Goal: Information Seeking & Learning: Learn about a topic

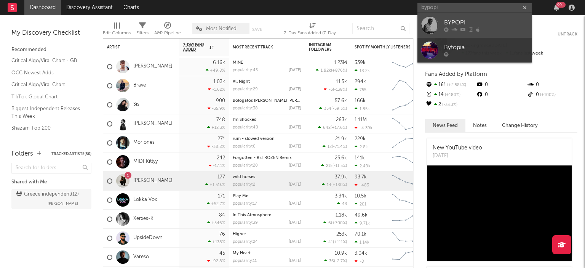
type input "bypopi"
click at [451, 24] on div "BYPOPI" at bounding box center [486, 22] width 84 height 9
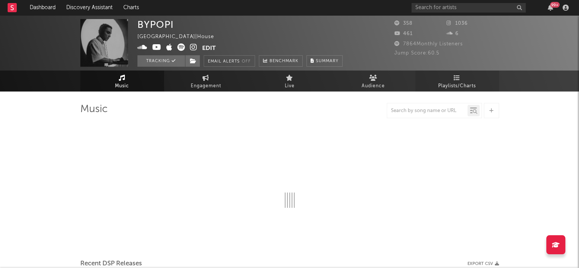
click at [451, 79] on link "Playlists/Charts" at bounding box center [457, 80] width 84 height 21
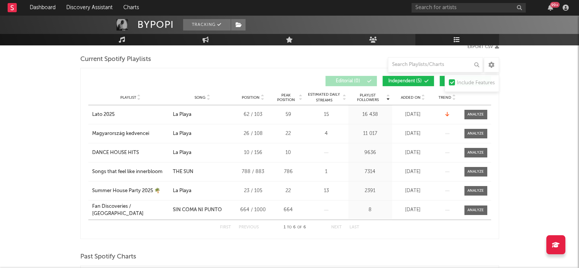
scroll to position [107, 0]
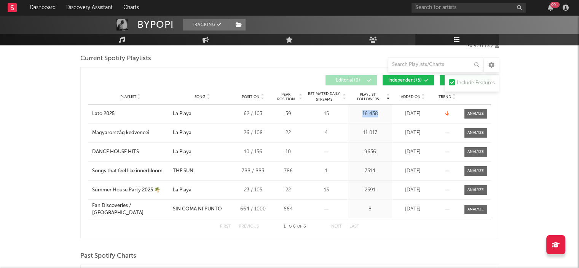
drag, startPoint x: 360, startPoint y: 113, endPoint x: 387, endPoint y: 114, distance: 26.7
click at [387, 114] on div "16 438" at bounding box center [370, 114] width 40 height 8
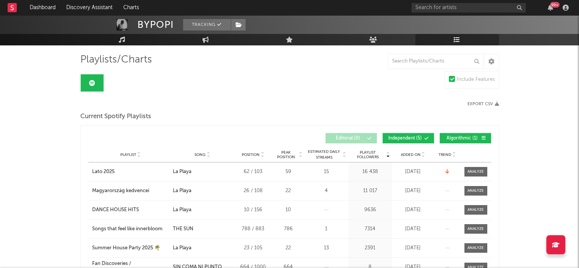
scroll to position [27, 0]
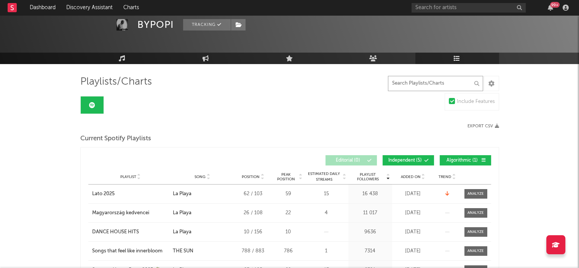
click at [403, 86] on input "text" at bounding box center [435, 83] width 95 height 15
type input "la playa"
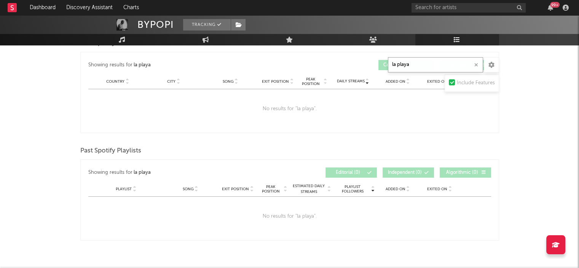
scroll to position [299, 0]
